Goal: Information Seeking & Learning: Learn about a topic

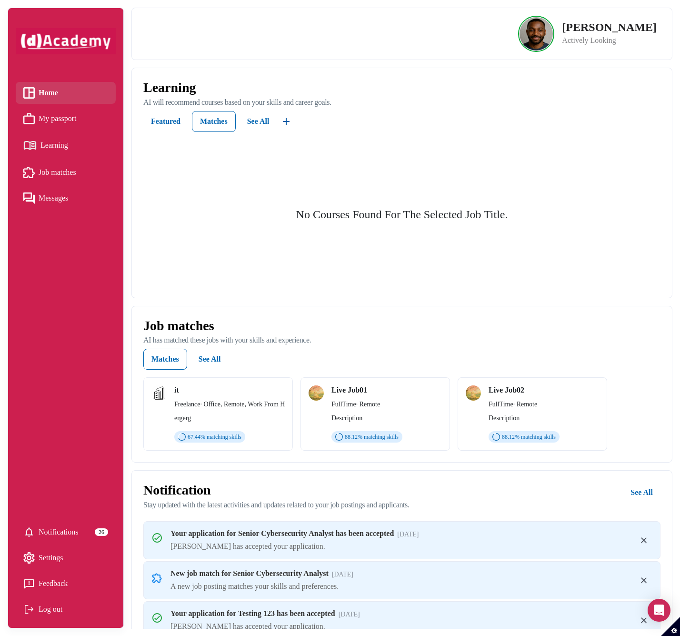
click at [57, 142] on span "Learning" at bounding box center [54, 145] width 28 height 14
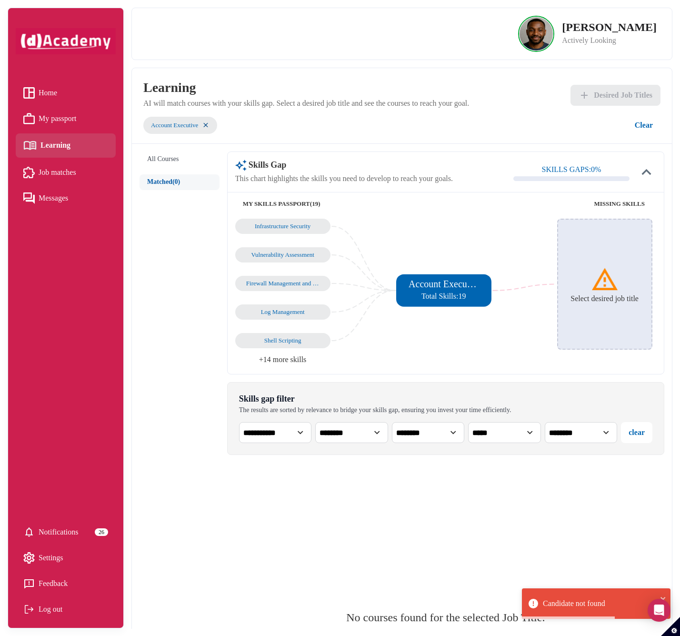
click at [590, 287] on div "Select desired job title" at bounding box center [604, 284] width 95 height 131
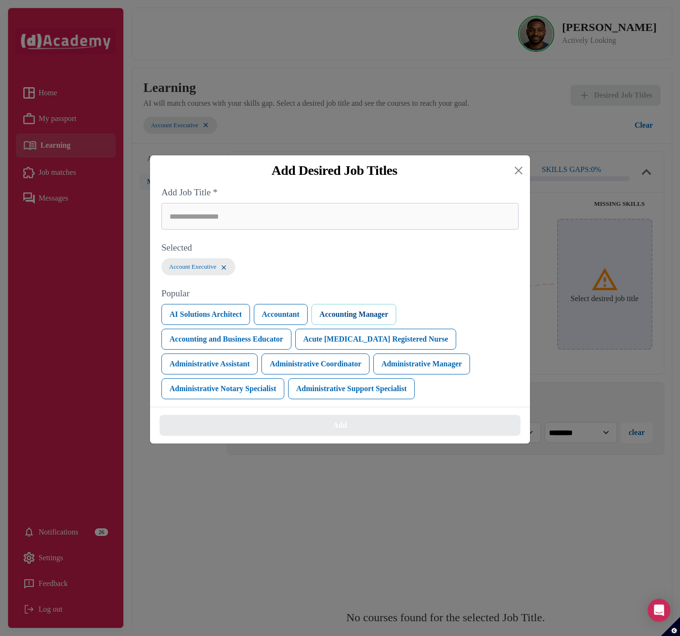
click at [353, 315] on button "Accounting Manager" at bounding box center [354, 314] width 85 height 21
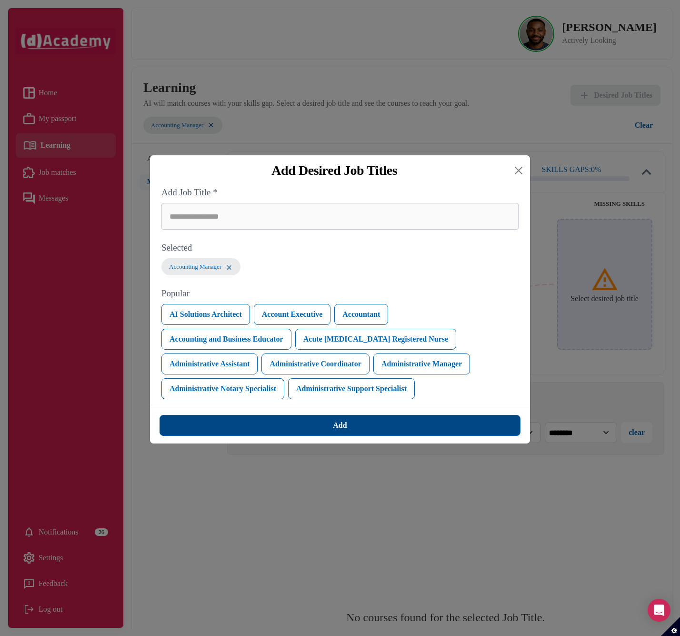
click at [374, 424] on button "Add" at bounding box center [340, 425] width 361 height 21
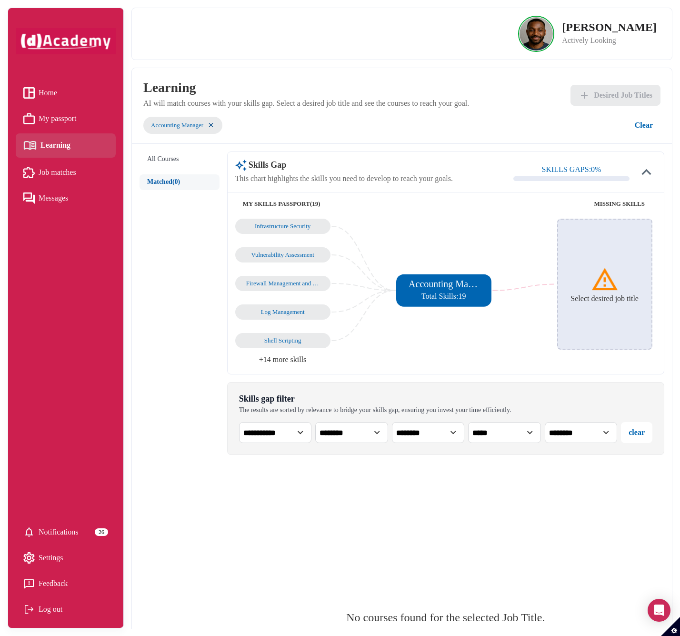
click at [425, 507] on div "No courses found for the selected Job Title." at bounding box center [445, 622] width 437 height 318
click at [147, 408] on div "All Courses Matched (0)" at bounding box center [184, 466] width 88 height 629
click at [202, 511] on div "All Courses Matched (0)" at bounding box center [184, 466] width 88 height 629
